Goal: Navigation & Orientation: Understand site structure

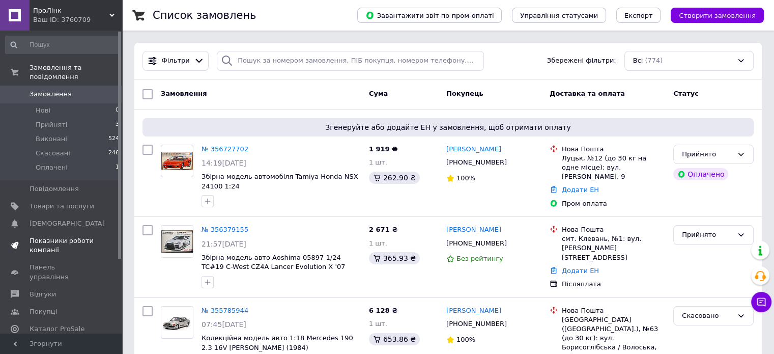
click at [34, 232] on link "Показники роботи компанії" at bounding box center [62, 245] width 125 height 26
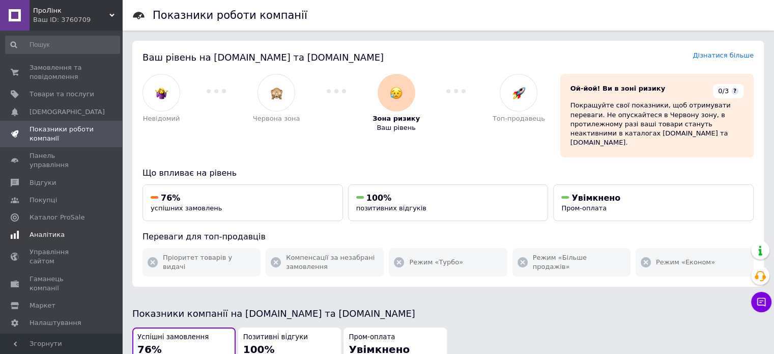
click at [58, 230] on span "Аналітика" at bounding box center [47, 234] width 35 height 9
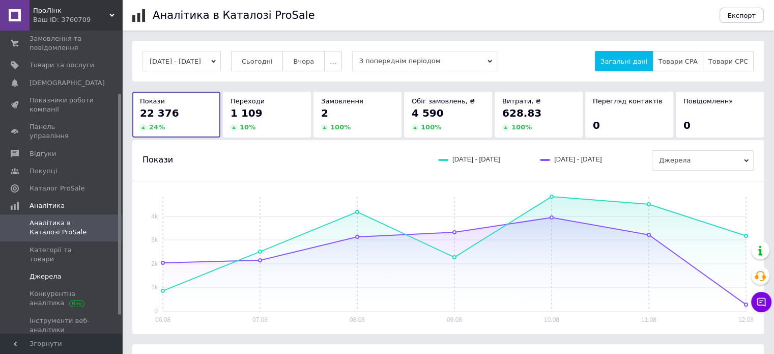
scroll to position [111, 0]
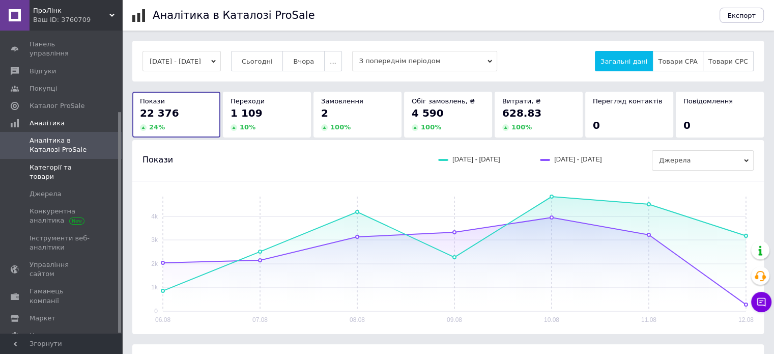
click at [51, 163] on span "Категорії та товари" at bounding box center [62, 172] width 65 height 18
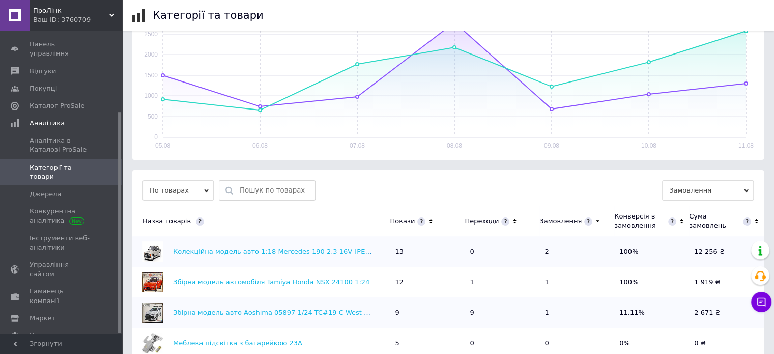
scroll to position [204, 0]
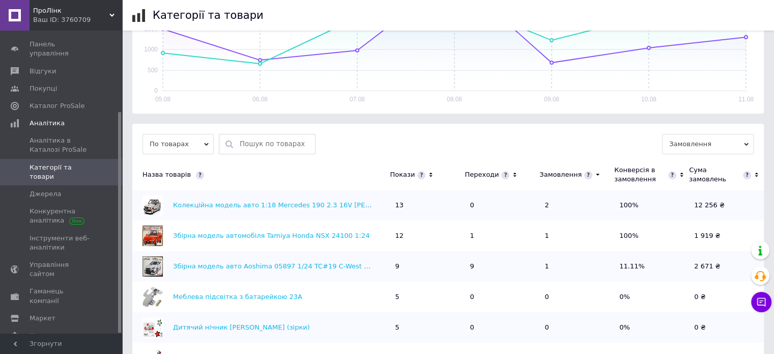
click at [429, 176] on icon at bounding box center [430, 174] width 7 height 9
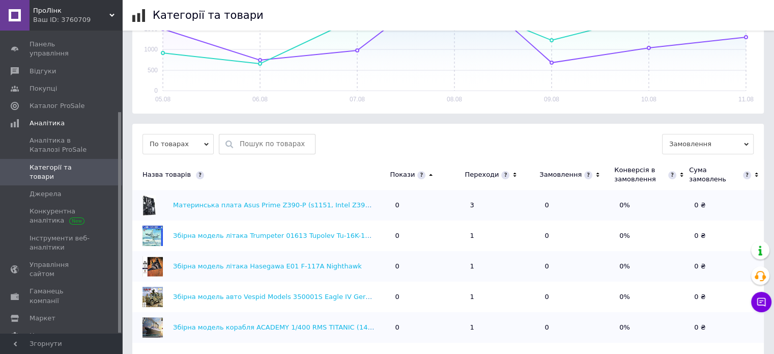
click at [429, 176] on icon at bounding box center [430, 174] width 7 height 9
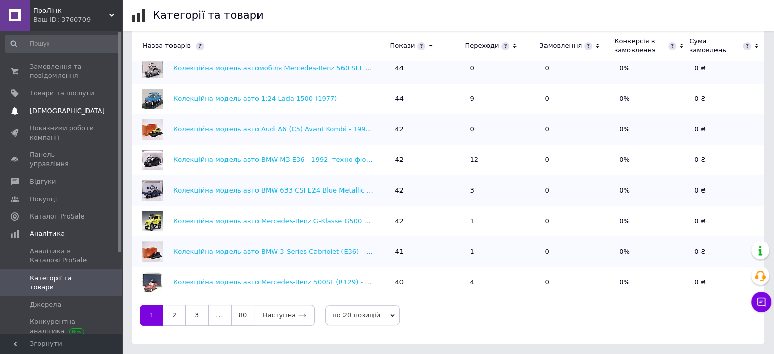
scroll to position [0, 0]
click at [57, 76] on span "Замовлення та повідомлення" at bounding box center [62, 72] width 65 height 18
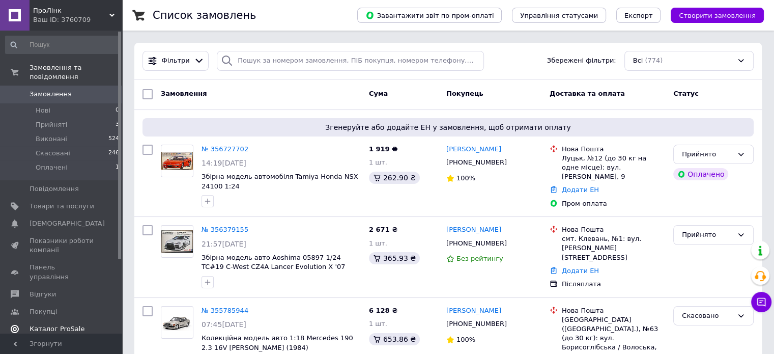
click at [55, 324] on span "Каталог ProSale" at bounding box center [57, 328] width 55 height 9
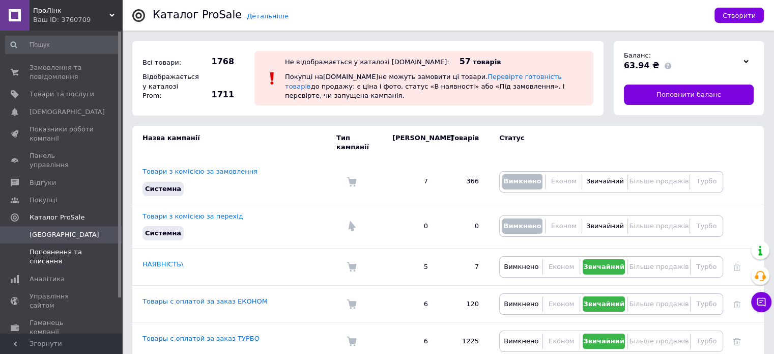
click at [63, 248] on span "Поповнення та списання" at bounding box center [62, 256] width 65 height 18
